Goal: Task Accomplishment & Management: Contribute content

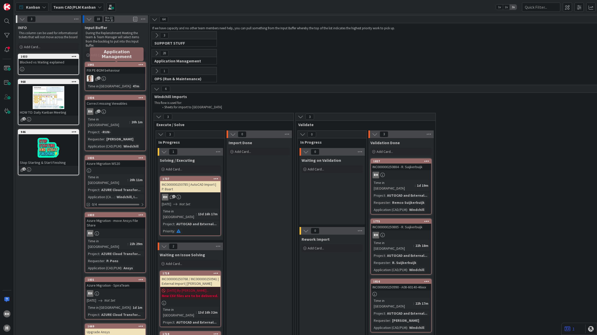
click at [124, 66] on div "1841" at bounding box center [116, 65] width 58 height 4
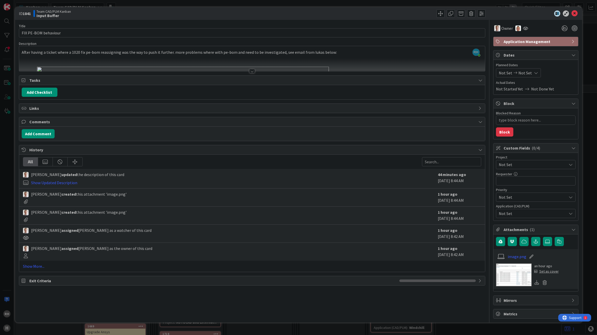
click at [250, 71] on div at bounding box center [252, 71] width 6 height 4
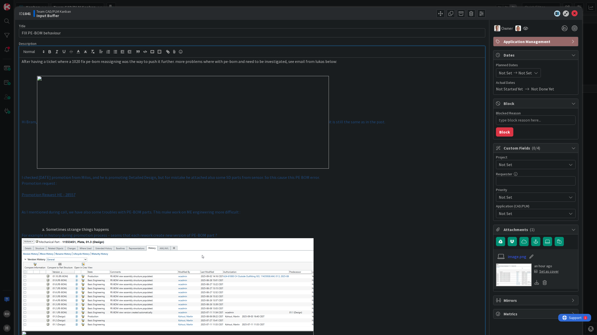
click at [45, 90] on img at bounding box center [183, 122] width 292 height 93
click at [128, 155] on img at bounding box center [183, 122] width 292 height 93
click at [37, 77] on img at bounding box center [183, 122] width 292 height 93
click at [230, 45] on div "Description" at bounding box center [252, 43] width 466 height 5
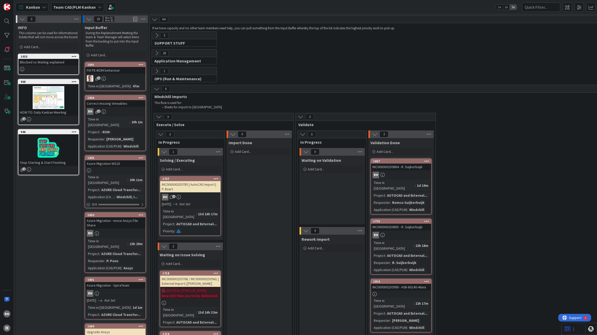
click at [138, 64] on icon at bounding box center [140, 65] width 5 height 4
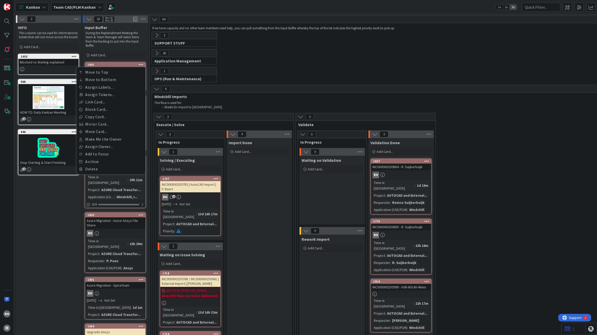
click at [325, 64] on div "28 Application Management This flow is used for: Application management Reports…" at bounding box center [507, 58] width 713 height 18
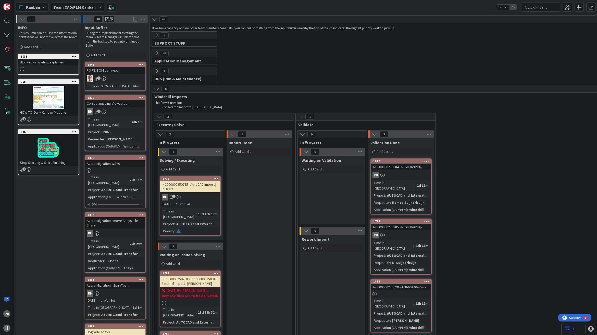
click at [135, 79] on div "1" at bounding box center [115, 78] width 60 height 7
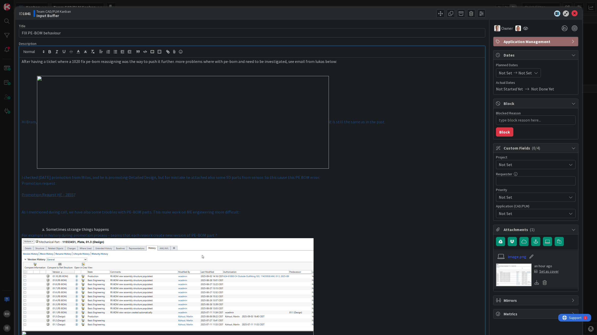
click at [571, 11] on icon at bounding box center [574, 13] width 6 height 6
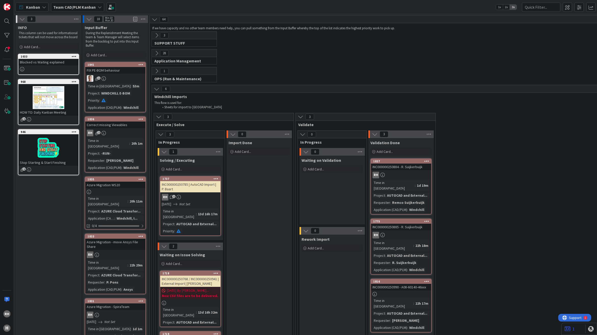
click at [128, 94] on div "WINDCHILL E-BOM" at bounding box center [115, 94] width 31 height 6
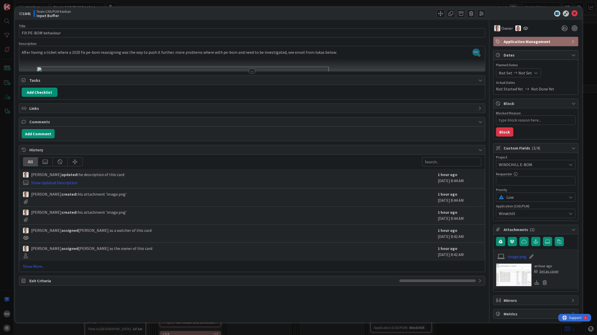
click at [254, 72] on div at bounding box center [252, 71] width 6 height 4
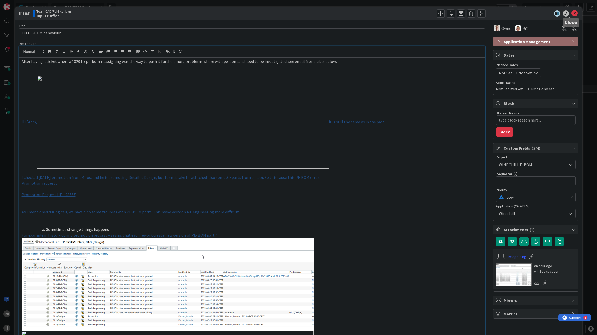
click at [571, 13] on icon at bounding box center [574, 13] width 6 height 6
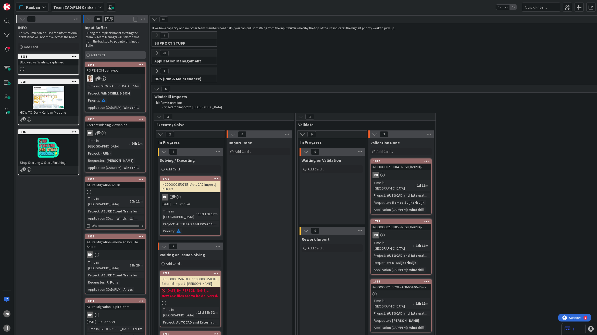
click at [99, 56] on span "Add Card..." at bounding box center [99, 55] width 16 height 5
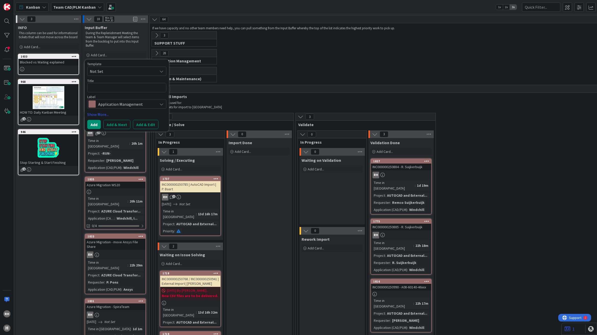
click at [99, 87] on textarea at bounding box center [126, 87] width 79 height 9
type textarea "x"
type textarea "P"
type textarea "x"
type textarea "PT"
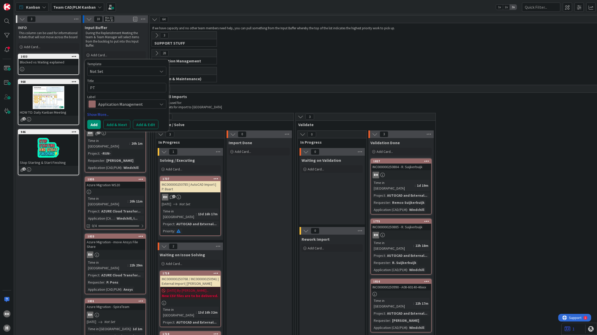
type textarea "x"
type textarea "PTC"
type textarea "x"
type textarea "PTC"
type textarea "x"
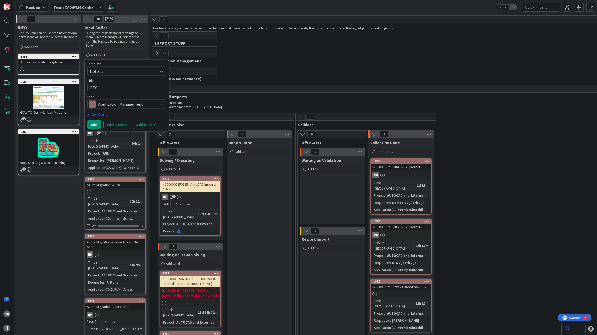
type textarea "PTC L"
type textarea "x"
type textarea "PTC Li"
type textarea "x"
type textarea "PTC Lic"
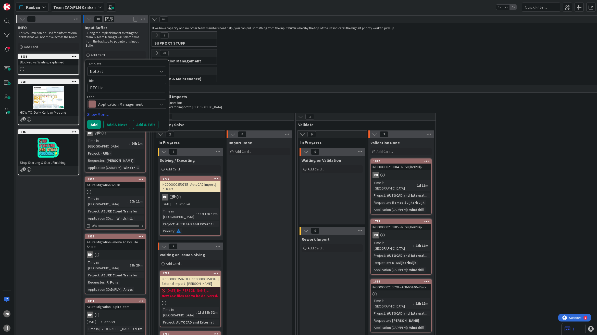
type textarea "x"
type textarea "PTC Lice"
type textarea "x"
type textarea "PTC Licen"
type textarea "x"
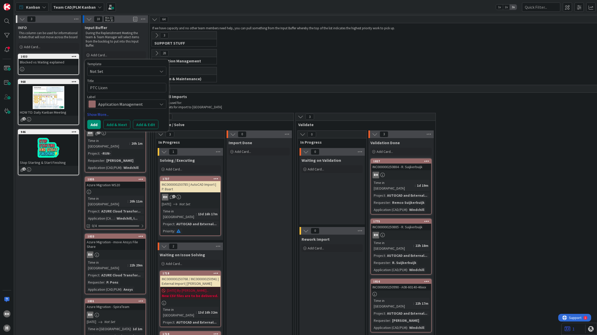
type textarea "PTC Licens"
type textarea "x"
type textarea "PTC License"
type textarea "x"
type textarea "PTC Licenses"
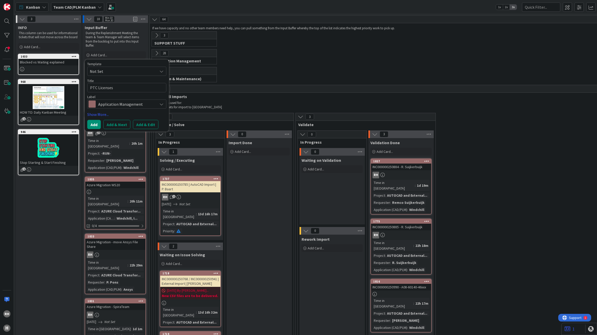
type textarea "x"
type textarea "PTC Licenses"
type textarea "x"
type textarea "PTC Licenses"
type textarea "x"
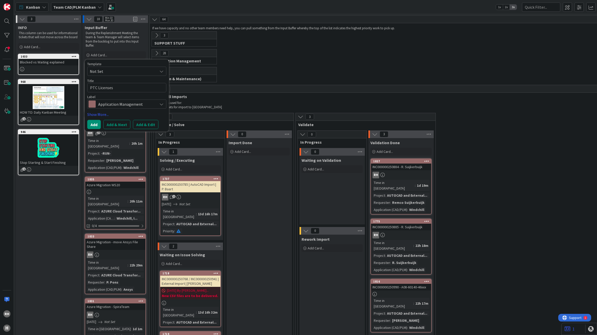
type textarea "RPTC Licenses"
type textarea "x"
type textarea "RePTC Licenses"
type textarea "x"
type textarea "RevPTC Licenses"
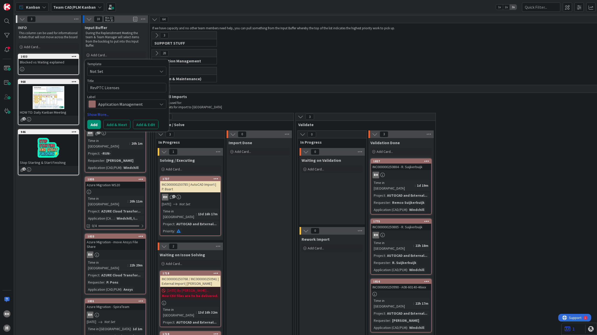
type textarea "x"
type textarea "ReviPTC Licenses"
type textarea "x"
type textarea "ReviePTC Licenses"
type textarea "x"
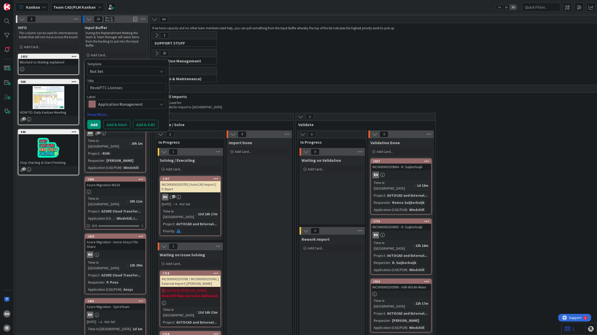
type textarea "ReviewPTC Licenses"
type textarea "x"
type textarea "Review PTC Licenses"
type textarea "x"
type textarea "Review PTC FLicenses"
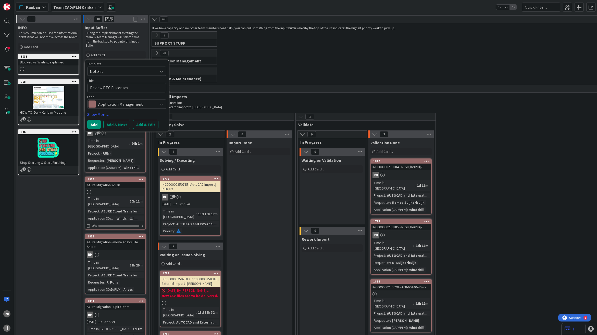
type textarea "x"
type textarea "Review PTC FlLicenses"
type textarea "x"
type textarea "Review PTC FleLicenses"
type textarea "x"
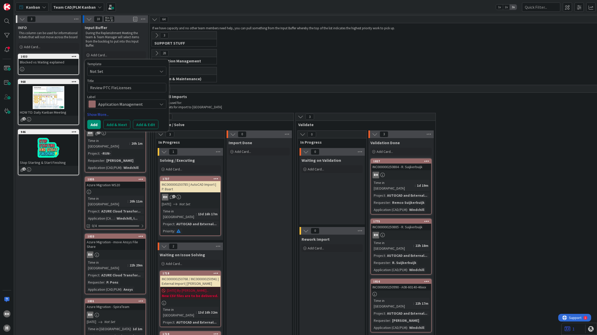
type textarea "Review PTC FlexLicenses"
type textarea "x"
type textarea "Review PTC FlexLLicenses"
type textarea "x"
type textarea "Review PTC FlexLMLicenses"
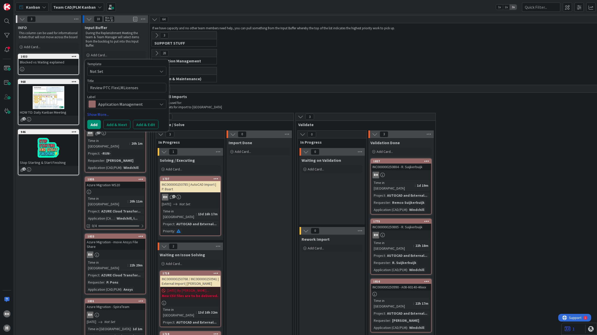
type textarea "x"
type textarea "Review PTC FlexLM Licenses"
click at [142, 123] on button "Add & Edit" at bounding box center [146, 124] width 26 height 9
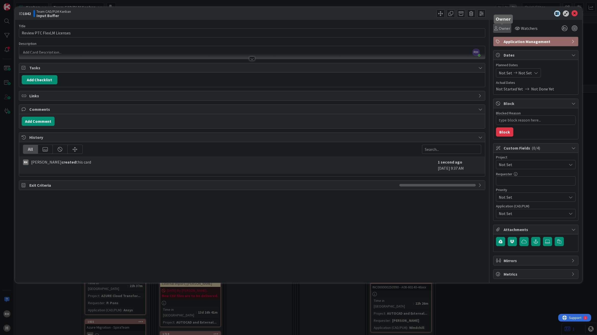
click at [505, 29] on span "Owner" at bounding box center [504, 28] width 11 height 6
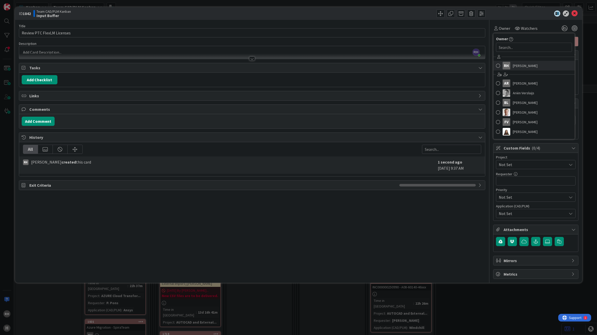
click at [505, 67] on div "RH" at bounding box center [506, 66] width 8 height 8
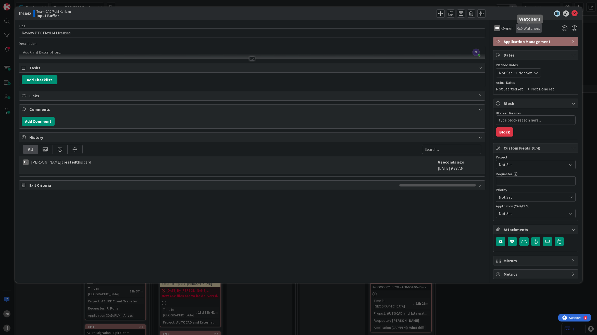
click at [524, 29] on span "Watchers" at bounding box center [531, 28] width 17 height 6
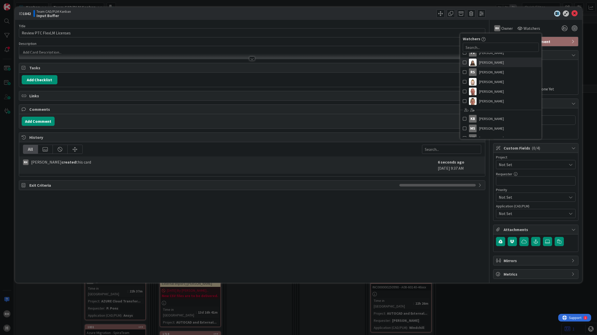
scroll to position [57, 0]
click at [498, 96] on span "[PERSON_NAME]" at bounding box center [491, 96] width 25 height 8
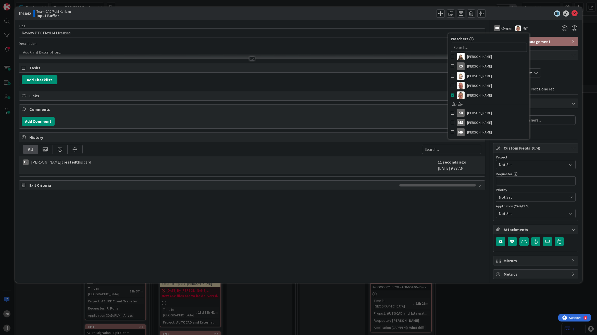
click at [403, 222] on div "Title 26 / 128 Review PTC FlexLM Licenses Description [PERSON_NAME] just joined…" at bounding box center [252, 149] width 466 height 259
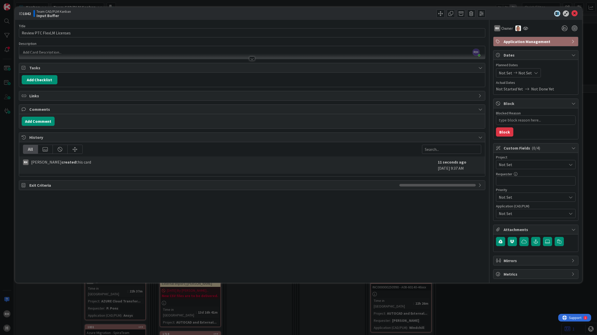
click at [518, 164] on span "Not Set" at bounding box center [531, 164] width 65 height 7
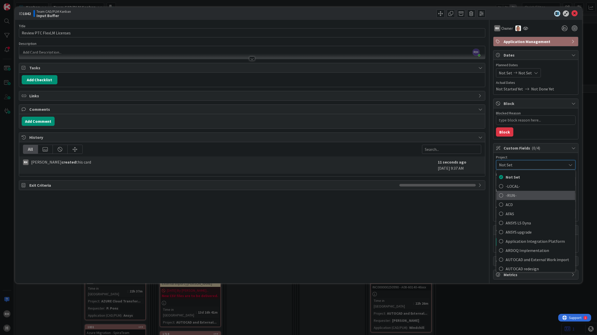
click at [518, 194] on span "-RUN-" at bounding box center [538, 196] width 67 height 8
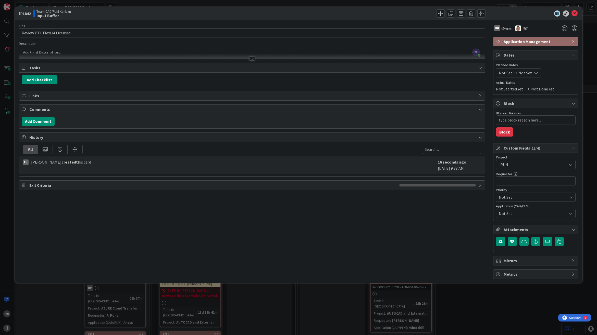
click at [521, 213] on span "Not Set" at bounding box center [533, 214] width 68 height 6
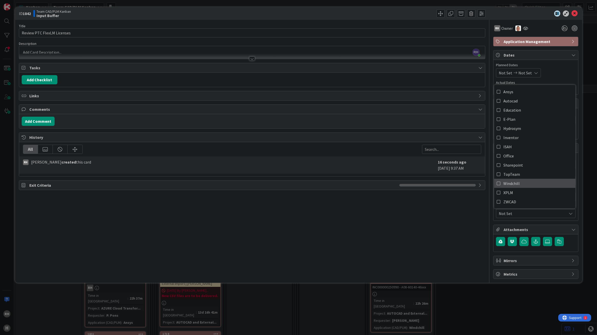
click at [519, 183] on link "Windchill" at bounding box center [534, 183] width 81 height 9
type textarea "x"
click at [424, 243] on div "Title 26 / 128 Review PTC FlexLM Licenses Description [PERSON_NAME] just joined…" at bounding box center [252, 149] width 466 height 259
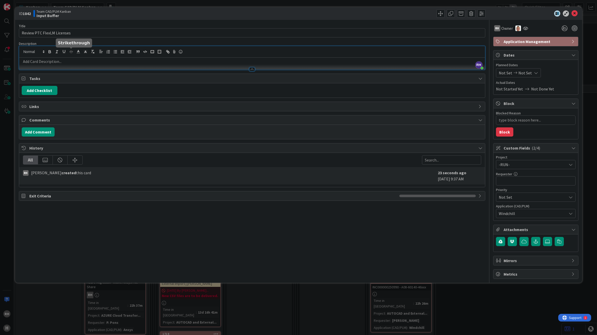
click at [70, 50] on div "[PERSON_NAME] just joined" at bounding box center [252, 57] width 466 height 23
click at [69, 62] on p at bounding box center [252, 62] width 461 height 6
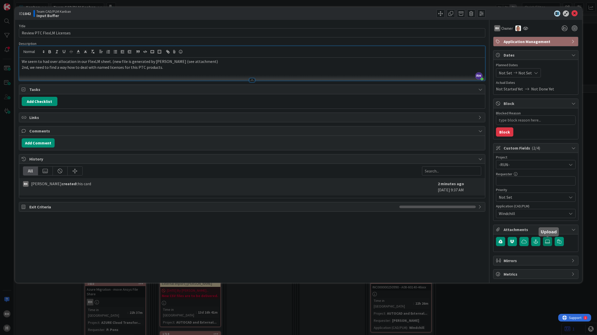
click at [546, 242] on icon at bounding box center [547, 242] width 5 height 4
click at [543, 237] on input "file" at bounding box center [543, 237] width 0 height 0
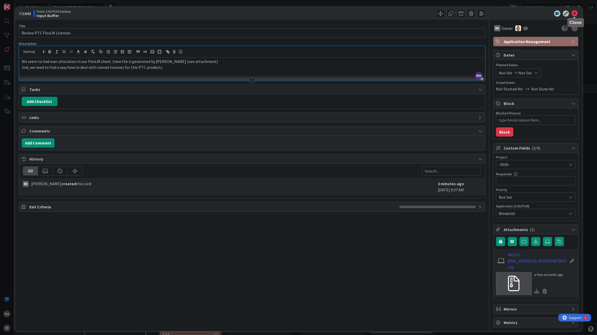
click at [575, 13] on icon at bounding box center [574, 13] width 6 height 6
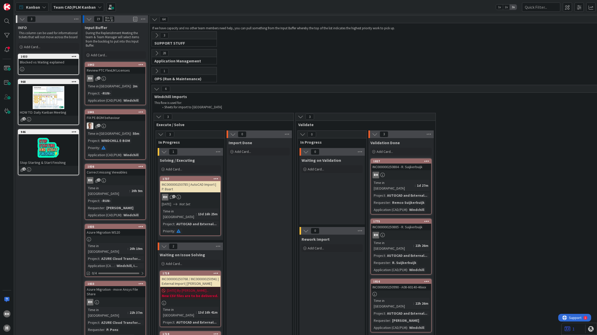
click at [156, 37] on icon at bounding box center [157, 36] width 6 height 6
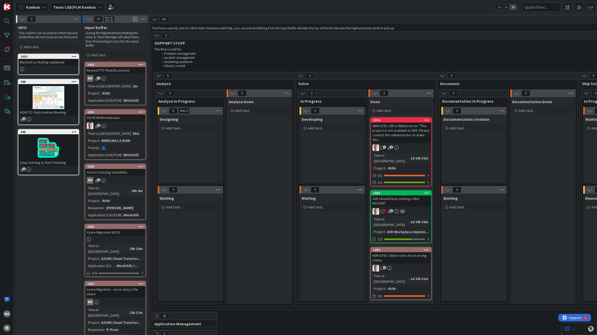
click at [160, 76] on icon at bounding box center [159, 76] width 6 height 6
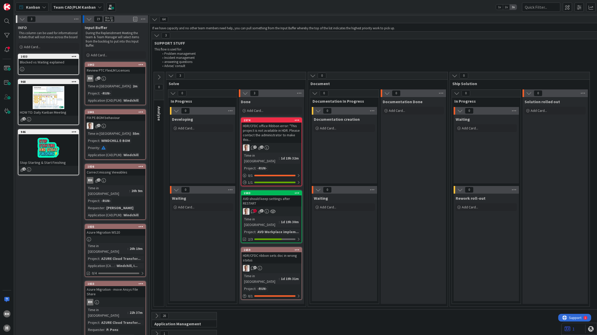
click at [160, 76] on icon at bounding box center [159, 77] width 6 height 6
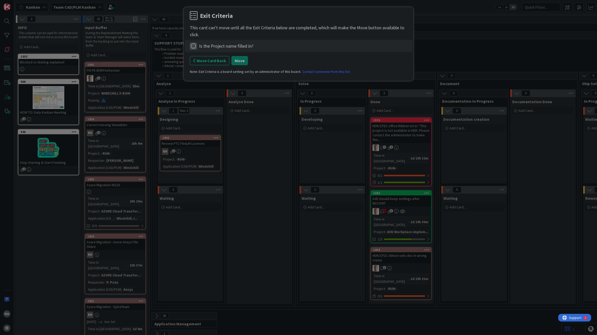
click at [196, 47] on icon at bounding box center [193, 46] width 7 height 7
click at [200, 57] on link "Complete" at bounding box center [222, 56] width 64 height 7
click at [234, 59] on button "Move" at bounding box center [239, 60] width 17 height 9
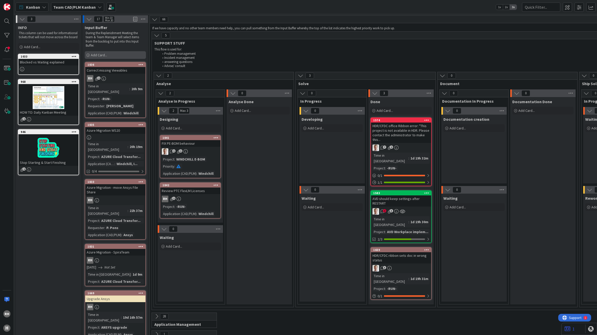
click at [96, 54] on span "Add Card..." at bounding box center [99, 55] width 16 height 5
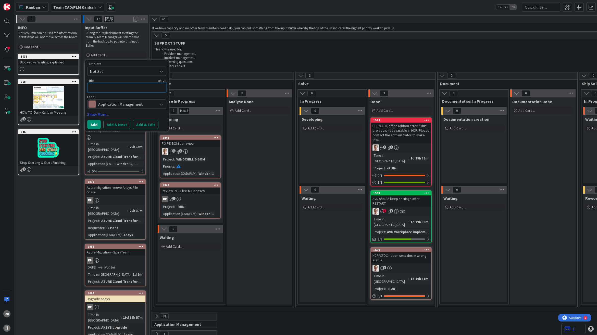
click at [98, 84] on textarea at bounding box center [126, 87] width 79 height 9
type textarea "x"
type textarea "A"
type textarea "x"
type textarea "Az"
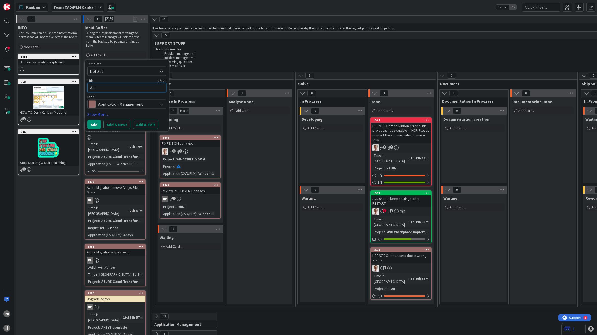
type textarea "x"
type textarea "Azu"
type textarea "x"
type textarea "Azur"
type textarea "x"
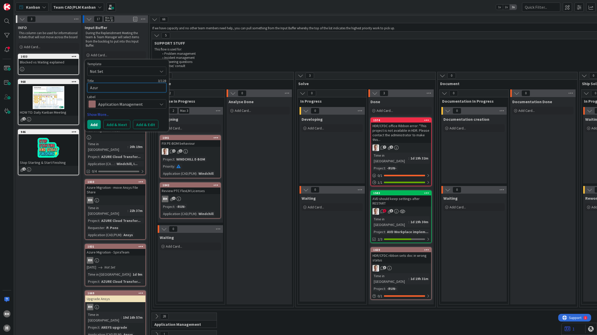
type textarea "Azure"
type textarea "x"
type textarea "Azure"
type textarea "x"
type textarea "Azure M"
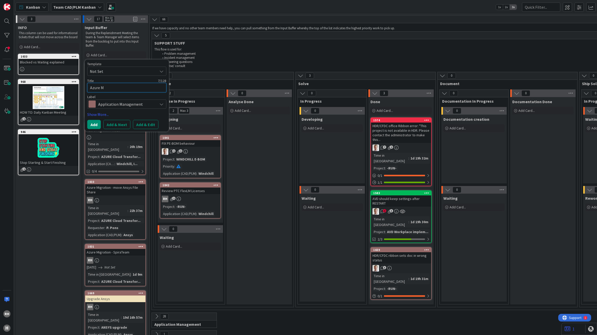
type textarea "x"
type textarea "Azure Mi"
type textarea "x"
type textarea "Azure Mig"
type textarea "x"
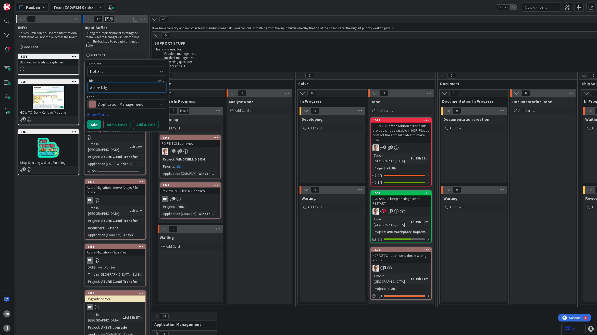
type textarea "Azure Migr"
type textarea "x"
type textarea "Azure Migra"
type textarea "x"
type textarea "Azure Migrat"
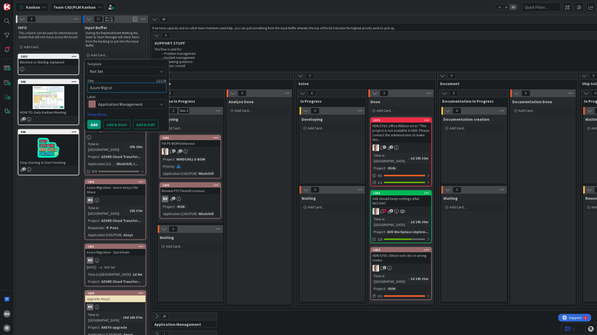
type textarea "x"
type textarea "Azure Migrati"
type textarea "x"
type textarea "Azure Migratio"
type textarea "x"
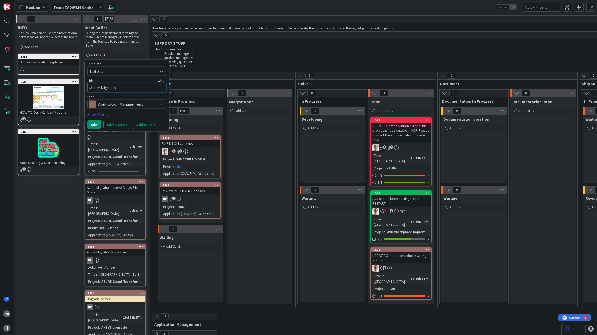
type textarea "Azure Migration"
type textarea "x"
type textarea "Azure Migration"
type textarea "x"
type textarea "Azure Migration -"
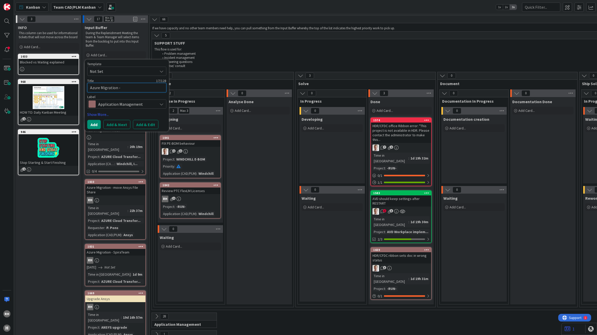
type textarea "x"
type textarea "Azure Migration -"
type textarea "x"
type textarea "Azure Migration - M"
type textarea "x"
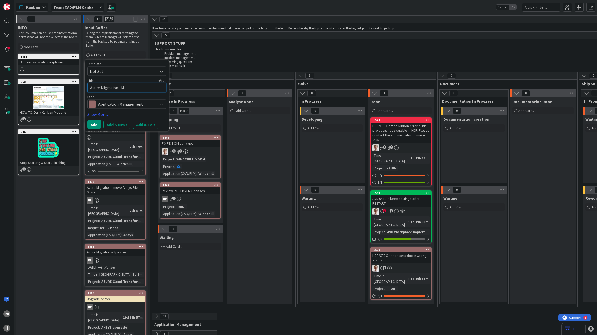
type textarea "Azure Migration - Mo"
type textarea "x"
type textarea "Azure Migration - Mov"
type textarea "x"
type textarea "Azure Migration - Move"
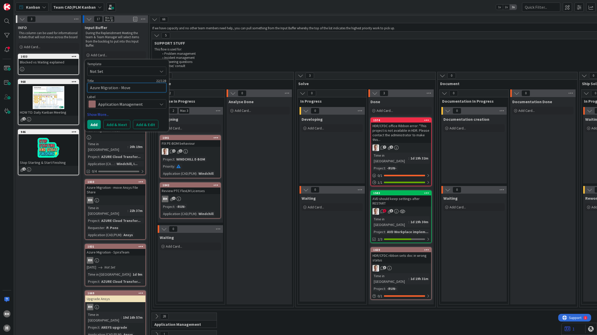
type textarea "x"
type textarea "Azure Migration - Move"
type textarea "x"
type textarea "Azure Migration - Move C"
type textarea "x"
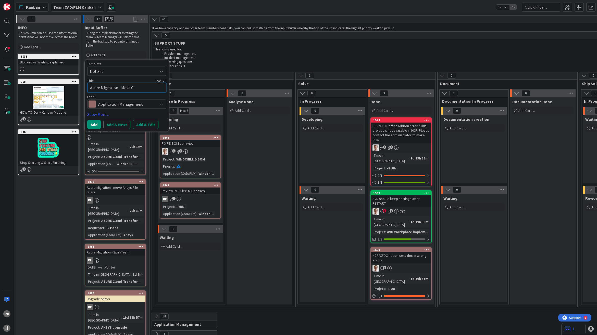
type textarea "Azure Migration - Move [GEOGRAPHIC_DATA]"
type textarea "x"
type textarea "Azure Migration - Move CAD"
type textarea "x"
type textarea "Azure Migration - Move CADW"
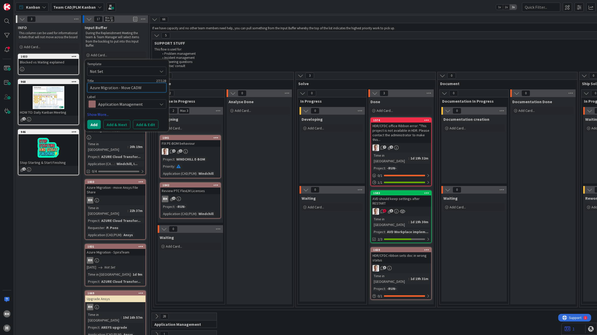
type textarea "x"
type textarea "Azure Migration - Move CADWr"
type textarea "x"
type textarea "Azure Migration - Move CADWrk"
type textarea "x"
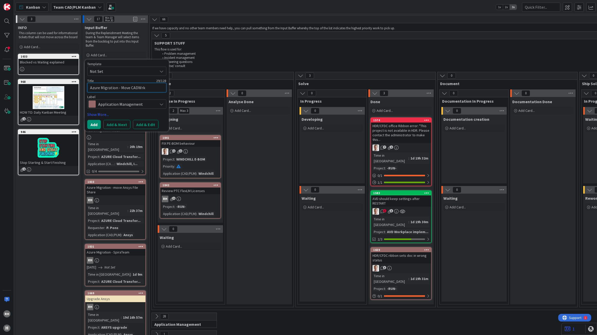
type textarea "Azure Migration - Move CADWrkd"
type textarea "x"
type textarea "Azure Migration - Move CADWrk"
type textarea "x"
type textarea "Azure Migration - Move CADWr"
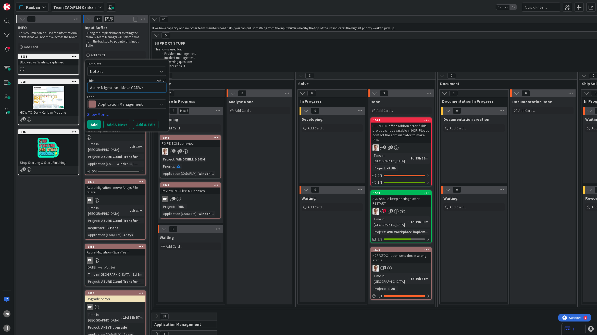
type textarea "x"
type textarea "Azure Migration - Move CADW"
type textarea "x"
type textarea "Azure Migration - Move CADWo"
type textarea "x"
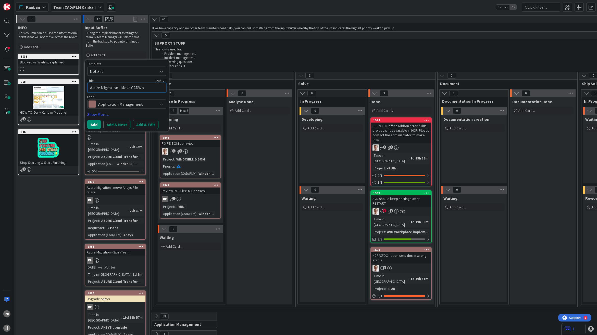
type textarea "Azure Migration - Move CADWor"
type textarea "x"
type textarea "Azure Migration - Move CADWork"
type textarea "x"
type textarea "Azure Migration - Move CADWorke"
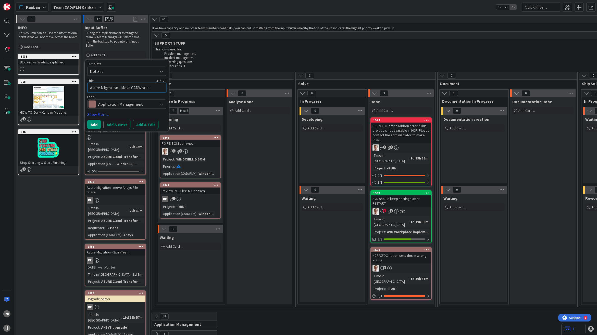
type textarea "x"
type textarea "Azure Migration - Move CADWorker"
type textarea "x"
type textarea "Azure Migration - Move CADWorkers"
click at [152, 124] on button "Add & Edit" at bounding box center [146, 124] width 26 height 9
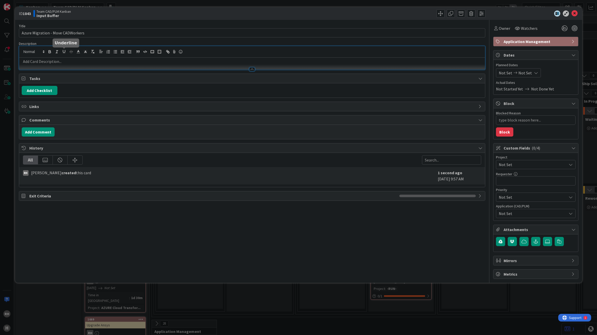
click at [64, 52] on div at bounding box center [252, 57] width 466 height 23
click at [503, 27] on span "Owner" at bounding box center [504, 28] width 11 height 6
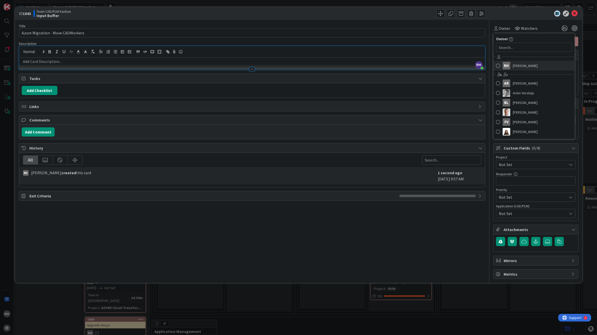
click at [503, 65] on div "RH" at bounding box center [506, 66] width 8 height 8
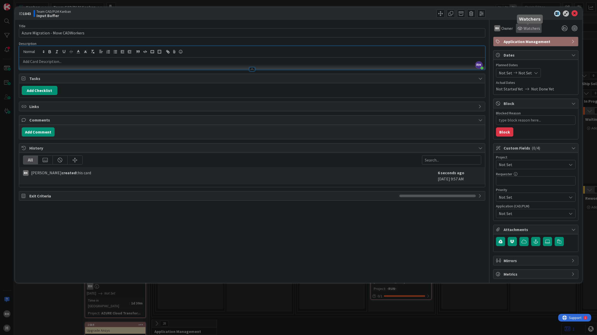
click at [523, 27] on span "Watchers" at bounding box center [531, 28] width 17 height 6
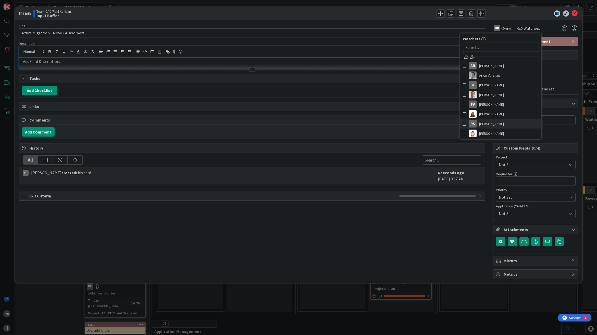
scroll to position [57, 0]
click at [492, 93] on span "[PERSON_NAME]" at bounding box center [491, 96] width 25 height 8
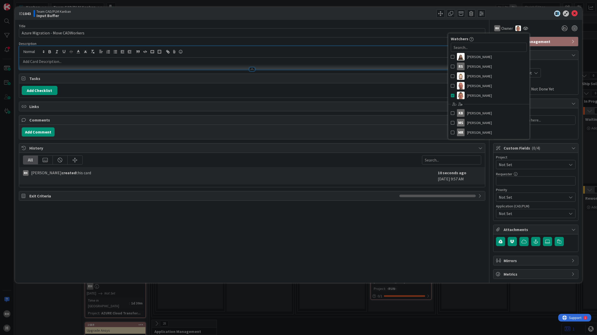
click at [544, 166] on span "Not Set" at bounding box center [531, 164] width 65 height 7
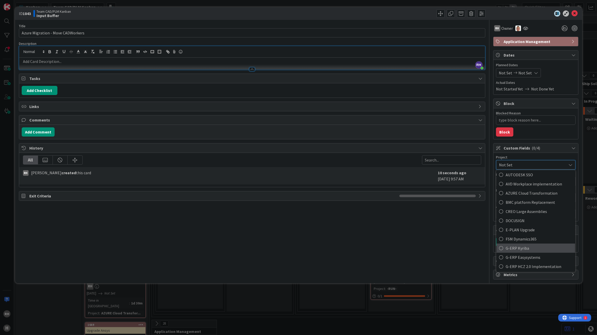
scroll to position [96, 0]
click at [531, 200] on span "AZURE Cloud Transformation" at bounding box center [538, 201] width 67 height 8
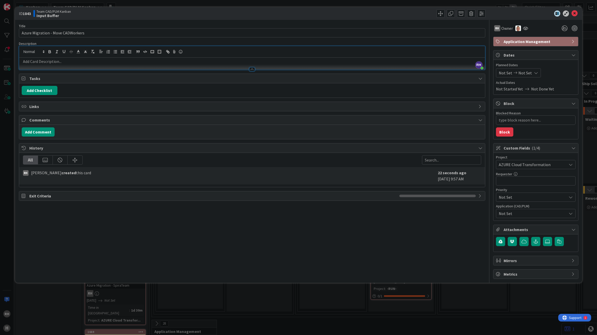
click at [525, 213] on span "Not Set" at bounding box center [533, 214] width 68 height 6
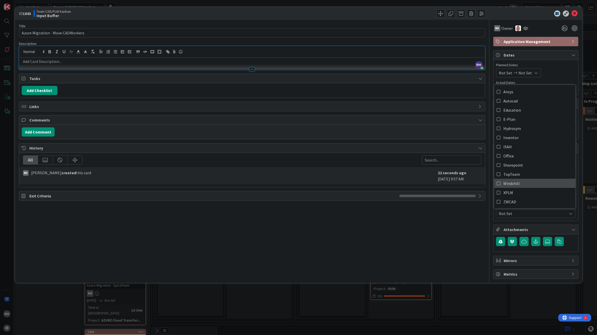
click at [498, 183] on icon at bounding box center [499, 184] width 4 height 8
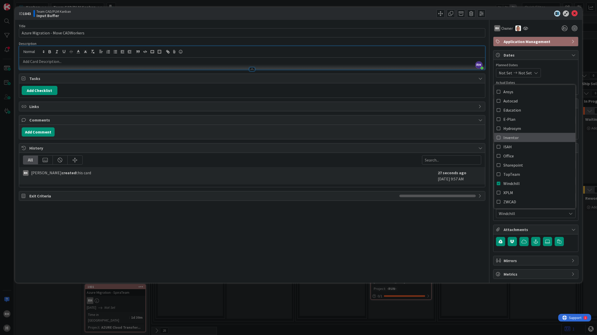
click at [500, 137] on icon at bounding box center [499, 138] width 4 height 8
click at [54, 61] on p at bounding box center [252, 62] width 461 height 6
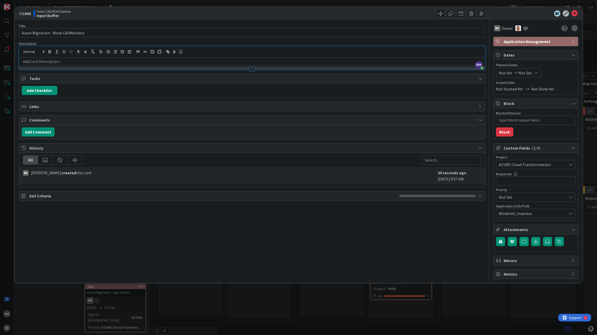
type textarea "x"
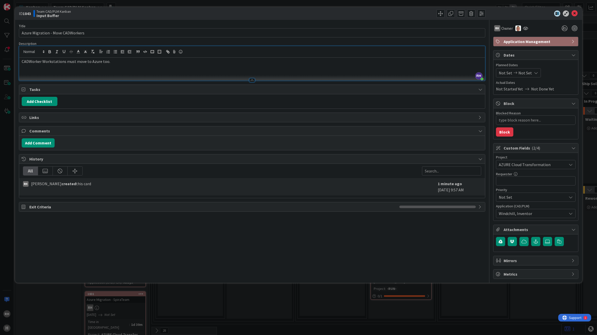
click at [65, 229] on div "Title 33 / 128 Azure Migration - Move CADWorkers Description [PERSON_NAME] just…" at bounding box center [252, 149] width 466 height 259
click at [573, 13] on icon at bounding box center [574, 13] width 6 height 6
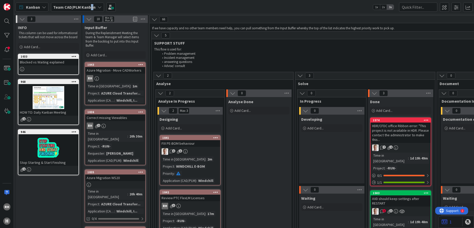
click at [91, 8] on b "Team CAD/PLM Kanban" at bounding box center [74, 7] width 42 height 5
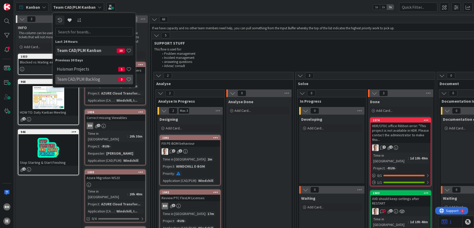
click at [95, 77] on h4 "Team CAD/PLM Backlog" at bounding box center [87, 79] width 61 height 5
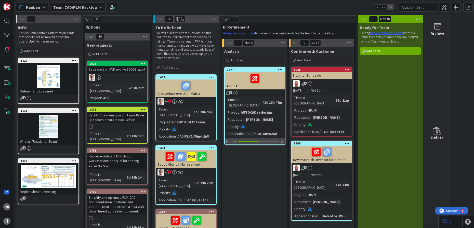
click at [259, 138] on div "1/2" at bounding box center [255, 141] width 60 height 6
click at [235, 79] on div at bounding box center [254, 78] width 57 height 11
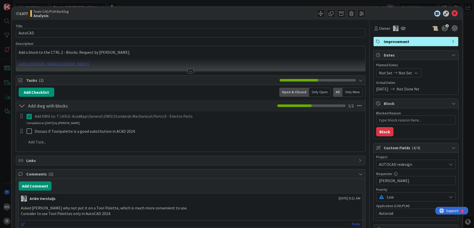
type textarea "x"
click at [452, 14] on icon at bounding box center [455, 13] width 6 height 6
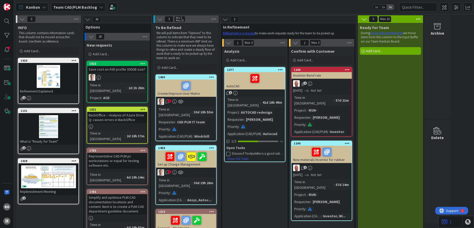
click at [79, 13] on div "Kanban Team CAD/PLM Backlog 1x 2x 3x" at bounding box center [244, 7] width 460 height 14
click at [80, 6] on b "Team CAD/PLM Backlog" at bounding box center [75, 7] width 44 height 5
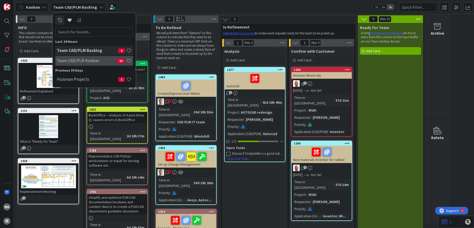
click at [92, 64] on div "Team CAD/PLM Kanban 10" at bounding box center [94, 61] width 78 height 10
